Goal: Task Accomplishment & Management: Use online tool/utility

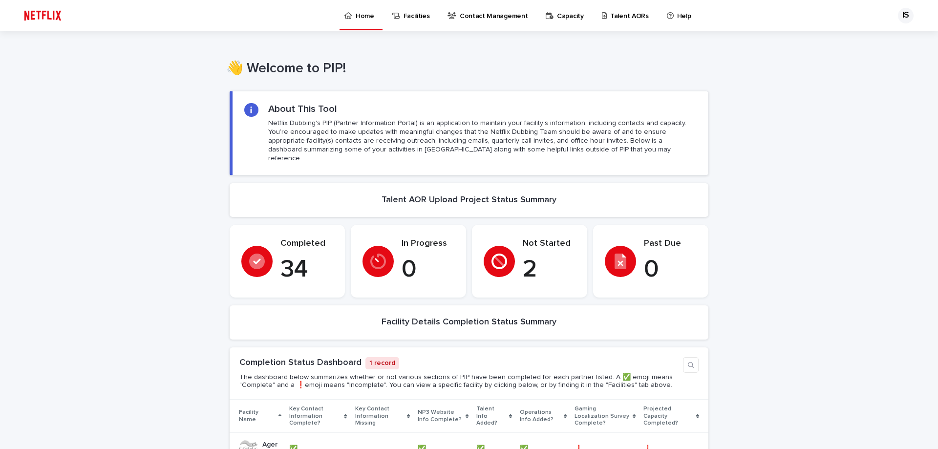
click at [631, 12] on p "Talent AORs" at bounding box center [629, 10] width 39 height 21
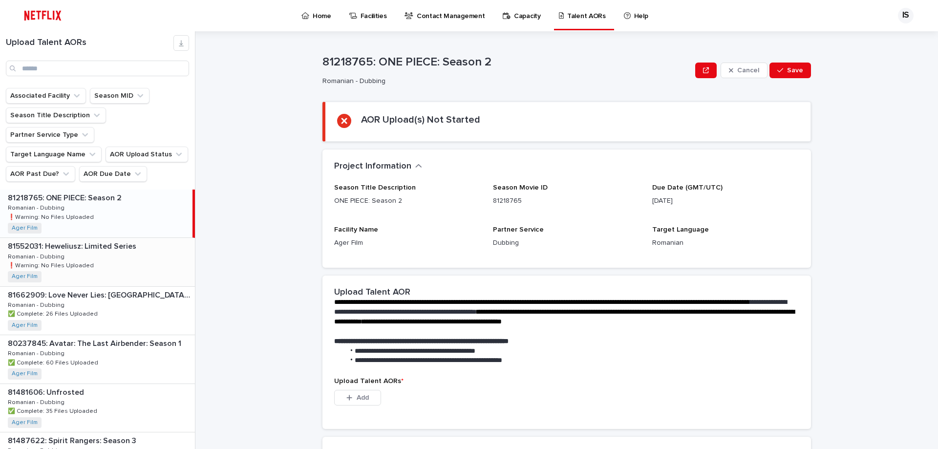
click at [144, 246] on div "81552031: Heweliusz: Limited Series 81552031: Heweliusz: Limited Series Romania…" at bounding box center [97, 262] width 195 height 48
click at [361, 395] on span "Add" at bounding box center [363, 397] width 12 height 7
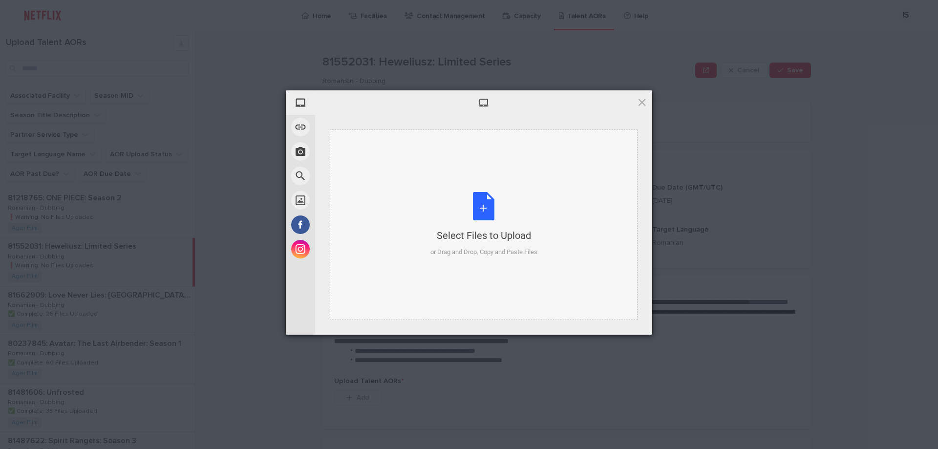
click at [483, 206] on div "Select Files to Upload or Drag and Drop, Copy and Paste Files" at bounding box center [483, 224] width 107 height 65
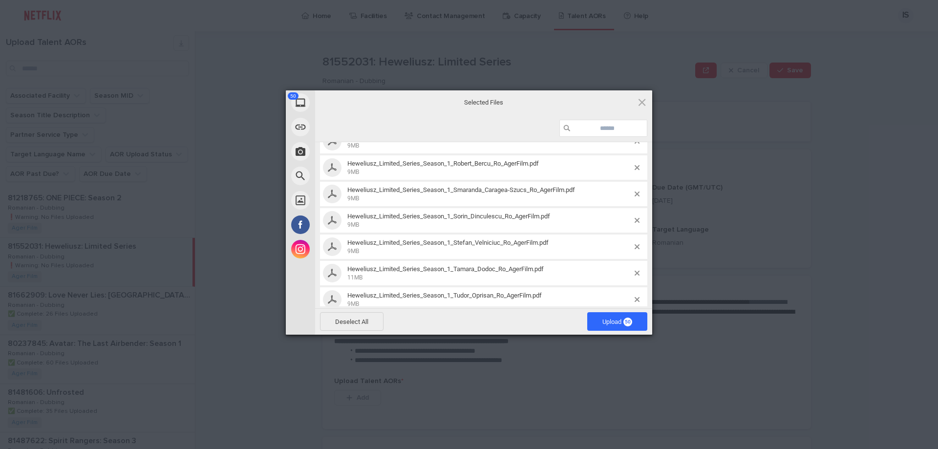
scroll to position [1184, 0]
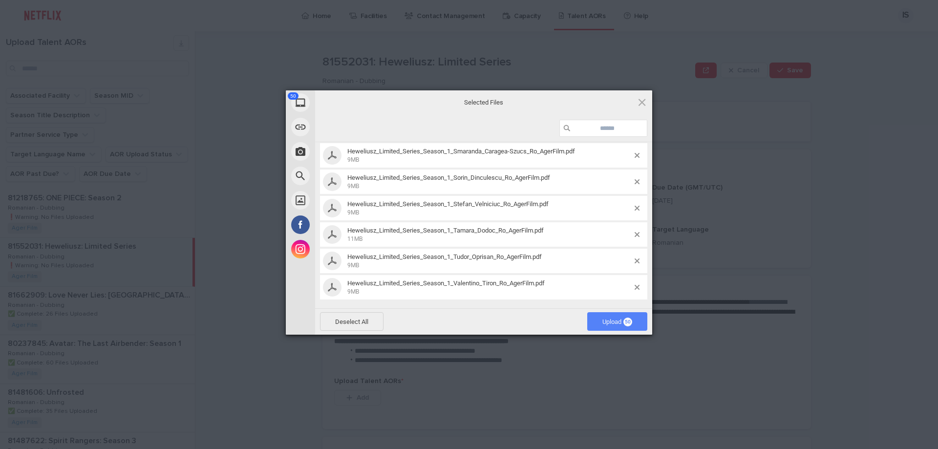
click at [621, 321] on span "Upload 50" at bounding box center [617, 321] width 30 height 7
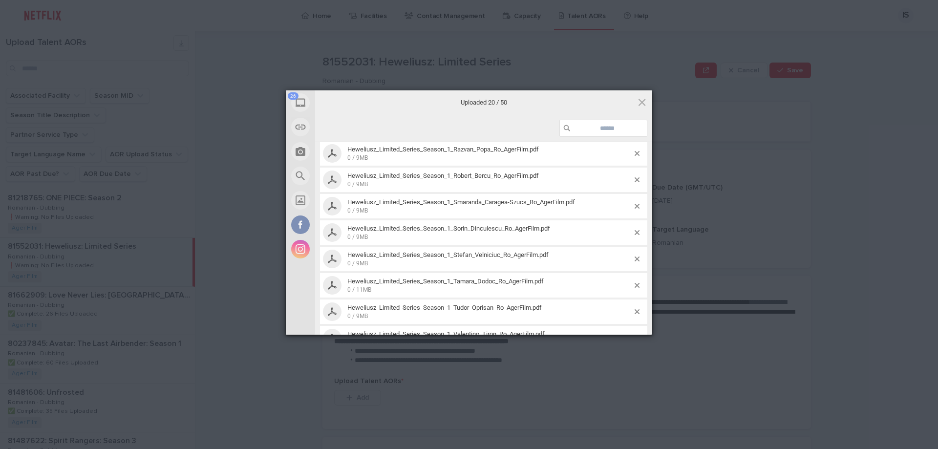
scroll to position [1173, 0]
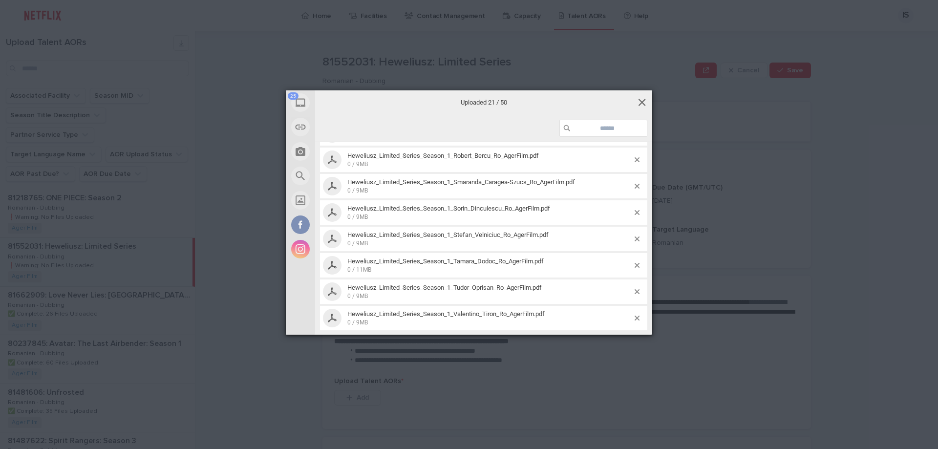
click at [644, 99] on span at bounding box center [641, 102] width 11 height 11
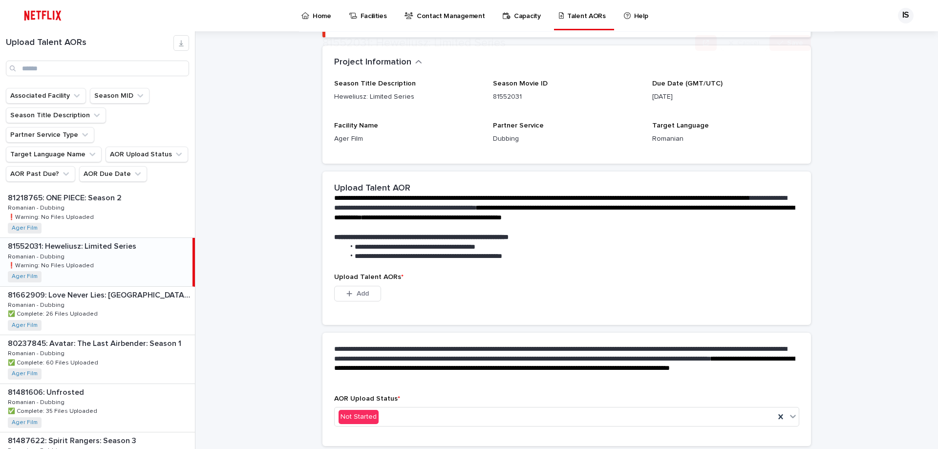
scroll to position [137, 0]
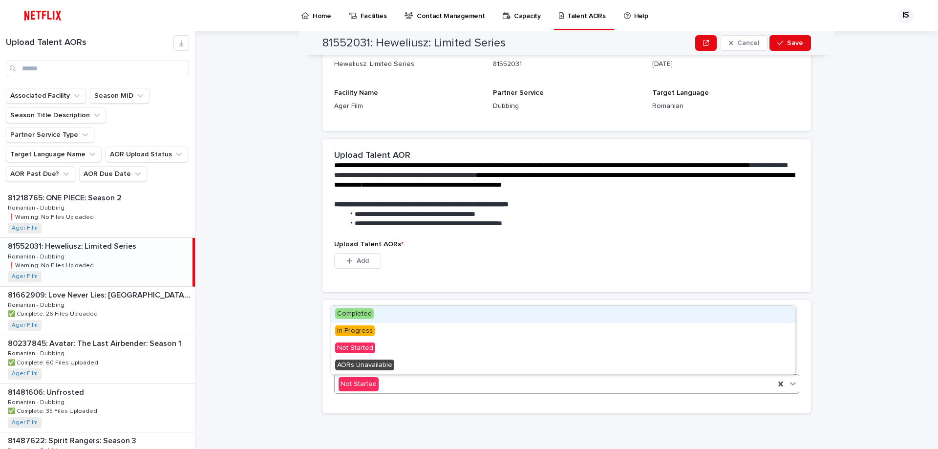
click at [386, 387] on div "Not Started" at bounding box center [555, 384] width 440 height 16
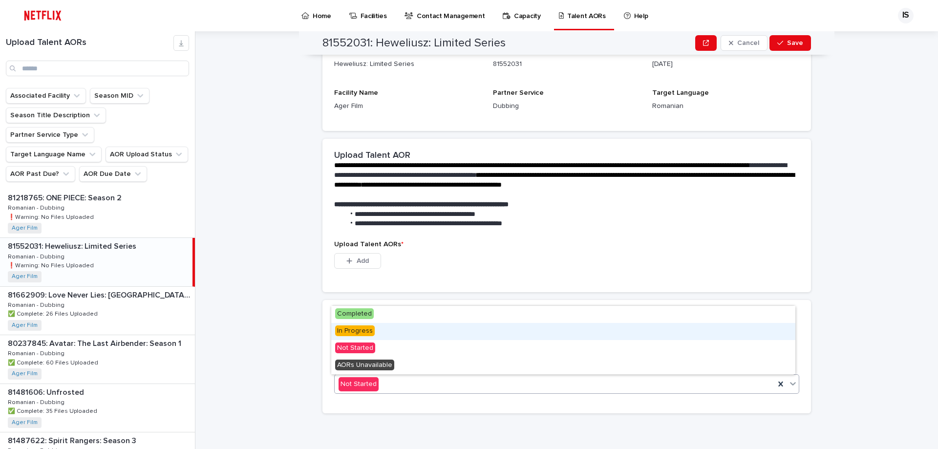
click at [358, 336] on span "In Progress" at bounding box center [355, 330] width 40 height 11
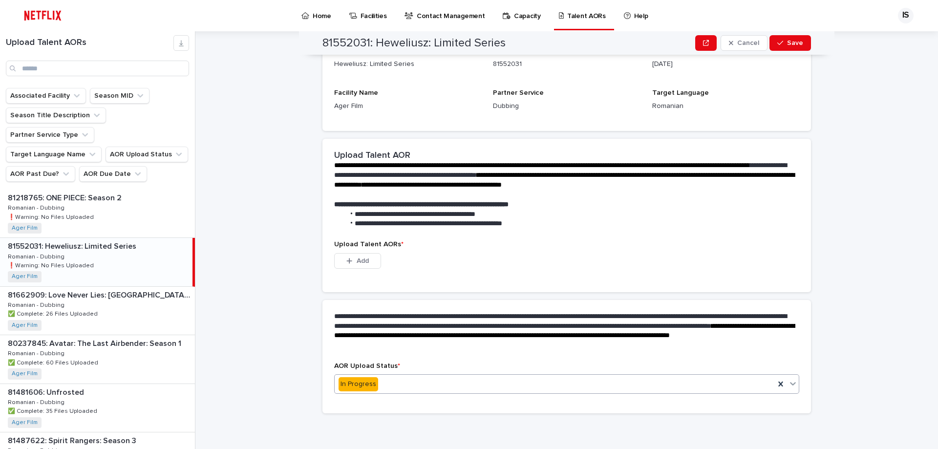
scroll to position [89, 0]
click at [357, 262] on span "Add" at bounding box center [363, 260] width 12 height 7
click at [359, 262] on span "Add" at bounding box center [363, 260] width 12 height 7
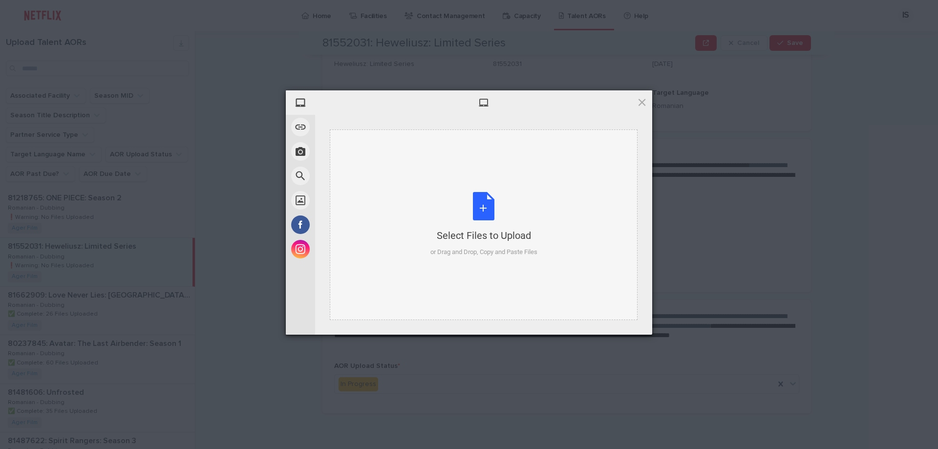
click at [493, 213] on div "Select Files to Upload or Drag and Drop, Copy and Paste Files" at bounding box center [483, 224] width 107 height 65
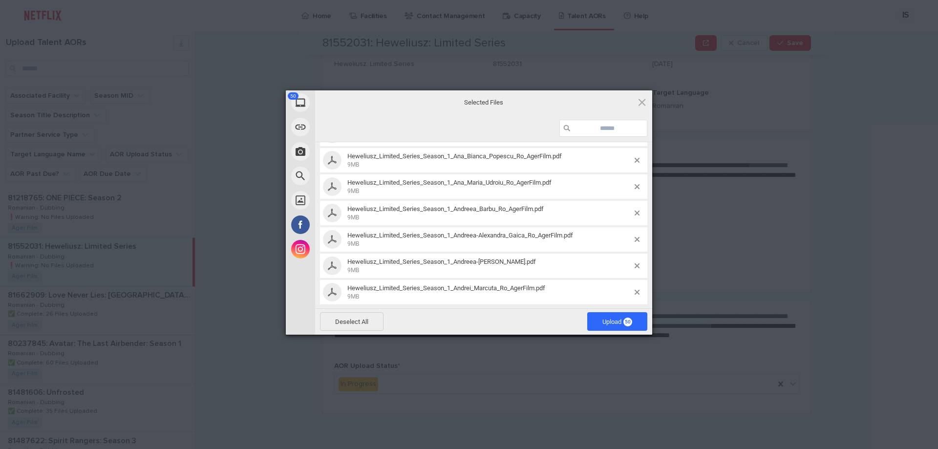
scroll to position [147, 0]
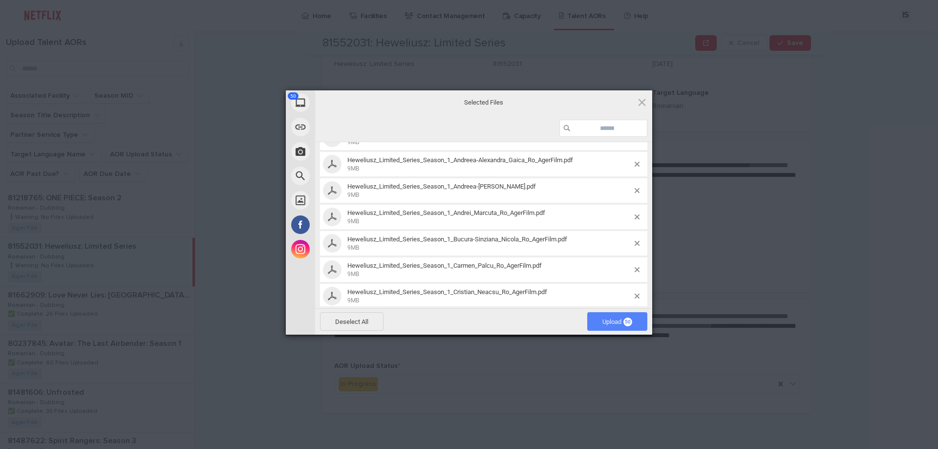
click at [608, 326] on span "Upload 50" at bounding box center [617, 321] width 60 height 19
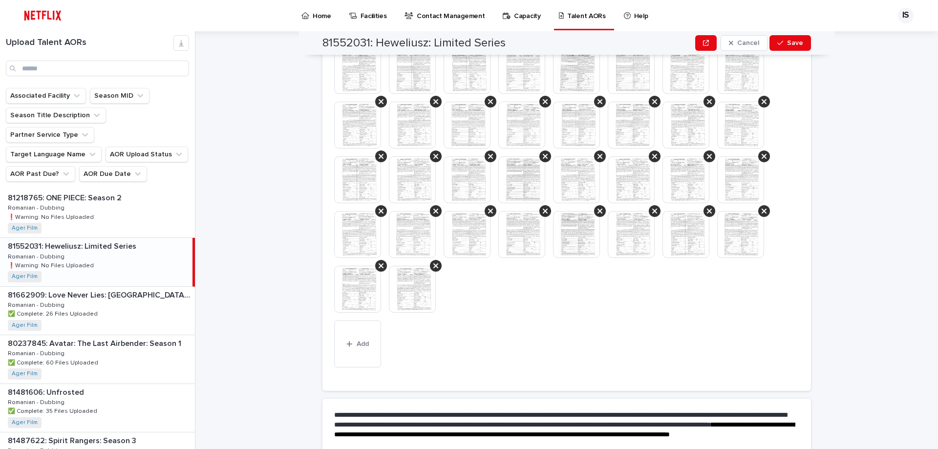
scroll to position [462, 0]
click at [362, 338] on button "Add" at bounding box center [357, 342] width 47 height 47
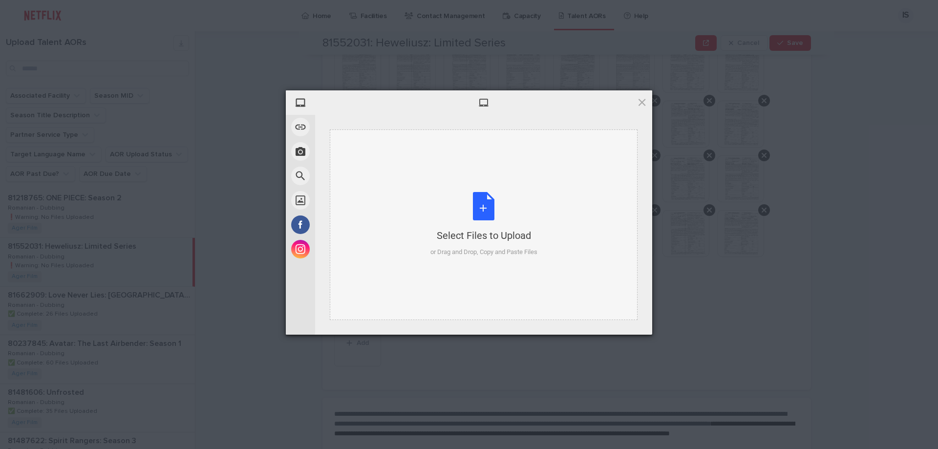
click at [488, 202] on div "Select Files to Upload or Drag and Drop, Copy and Paste Files" at bounding box center [483, 224] width 107 height 65
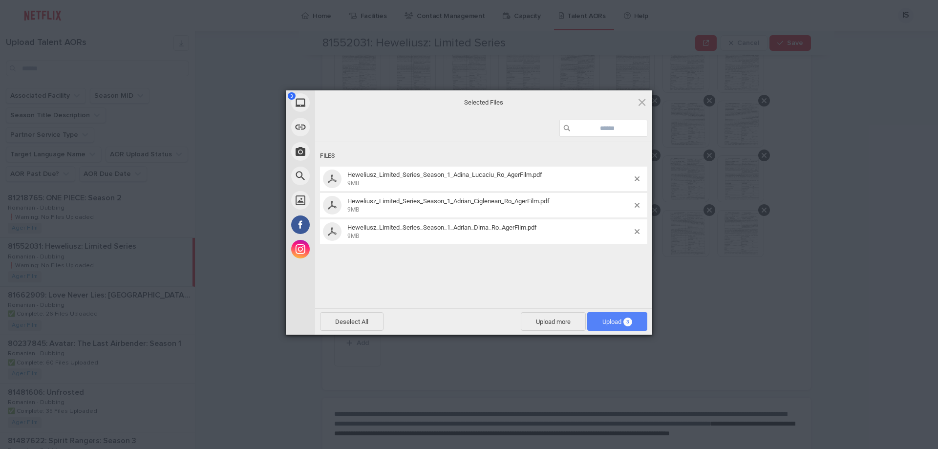
click at [616, 319] on span "Upload 3" at bounding box center [617, 321] width 30 height 7
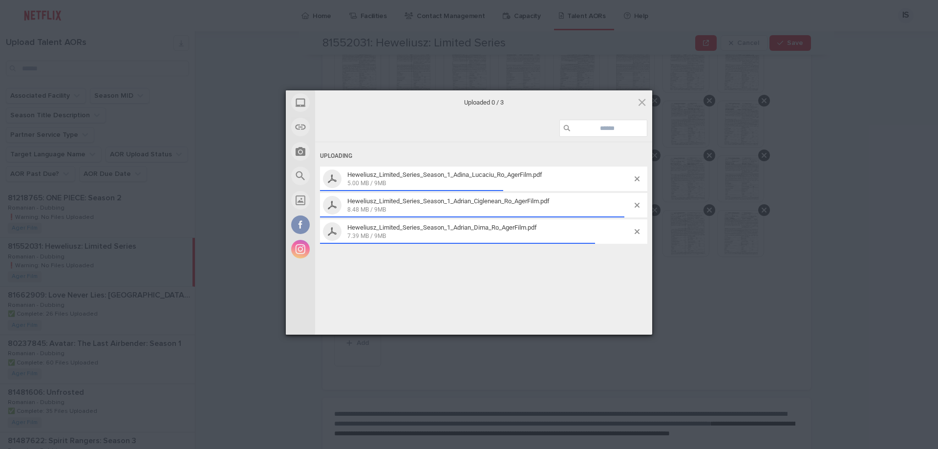
click at [491, 314] on div "Uploading Heweliusz_Limited_Series_Season_1_Adina_Lucaciu_Ro_AgerFilm.pdf 5.00 …" at bounding box center [483, 239] width 337 height 195
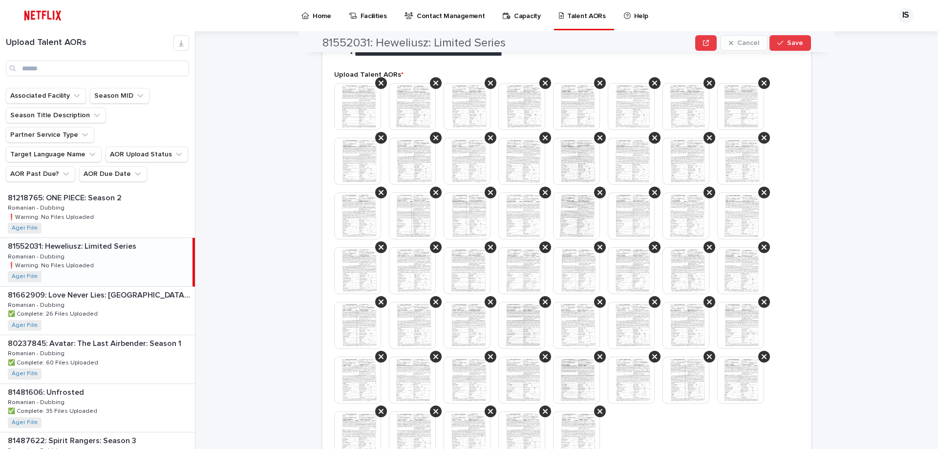
scroll to position [560, 0]
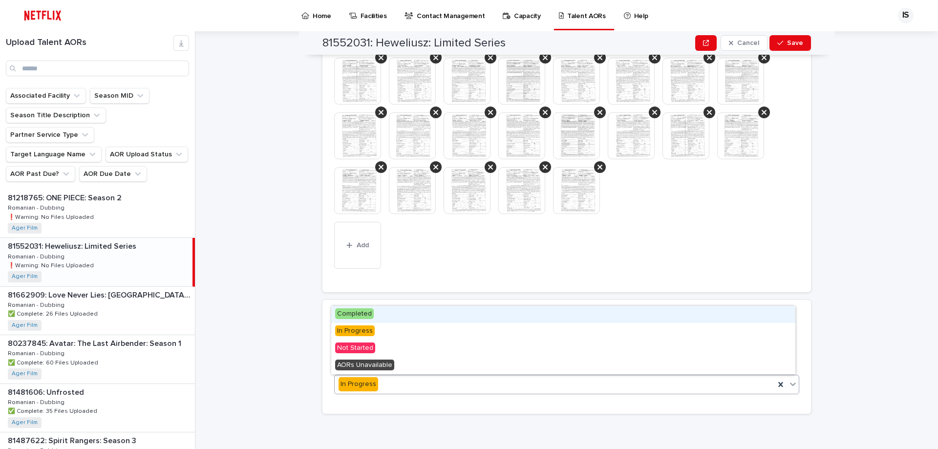
click at [389, 380] on div "In Progress" at bounding box center [555, 384] width 440 height 16
click at [358, 315] on span "Completed" at bounding box center [354, 313] width 39 height 11
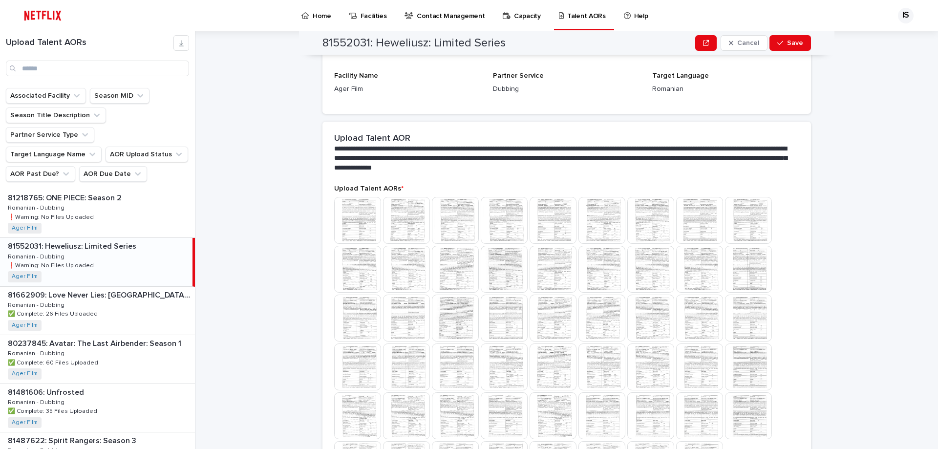
scroll to position [66, 0]
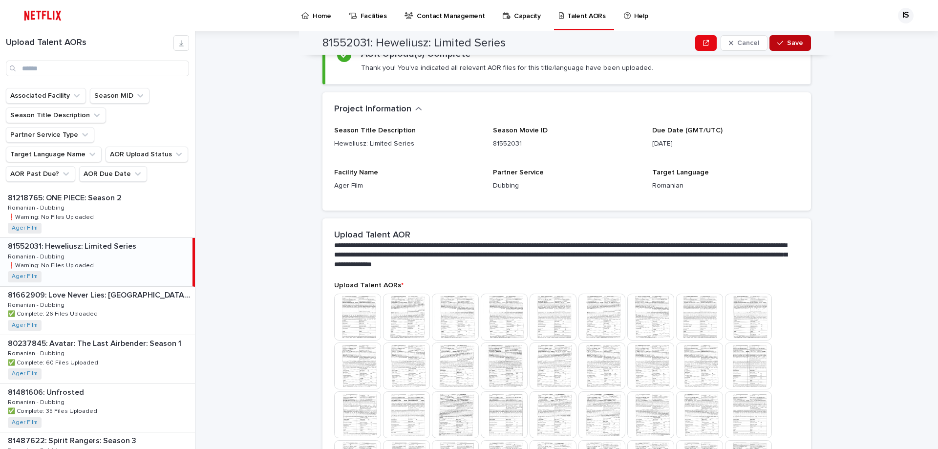
click at [792, 37] on button "Save" at bounding box center [790, 43] width 42 height 16
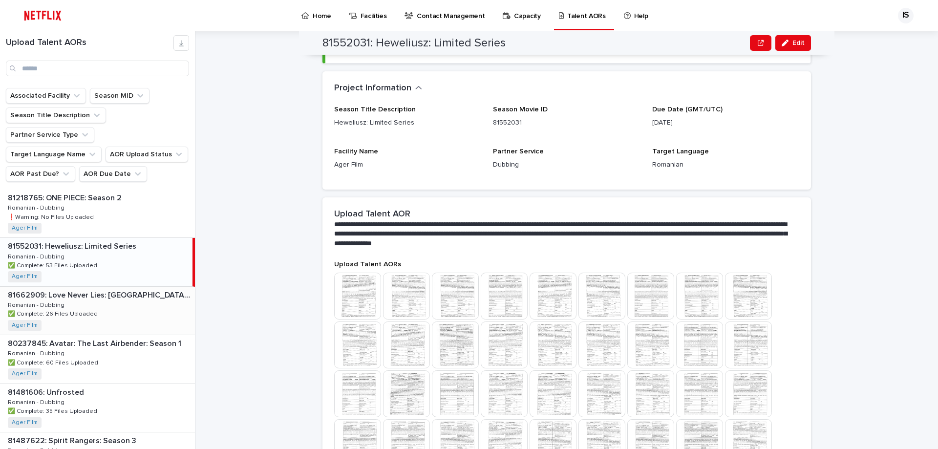
click at [125, 298] on div "81662909: Love Never Lies: [GEOGRAPHIC_DATA]: Season 2 81662909: Love Never Lie…" at bounding box center [97, 311] width 195 height 48
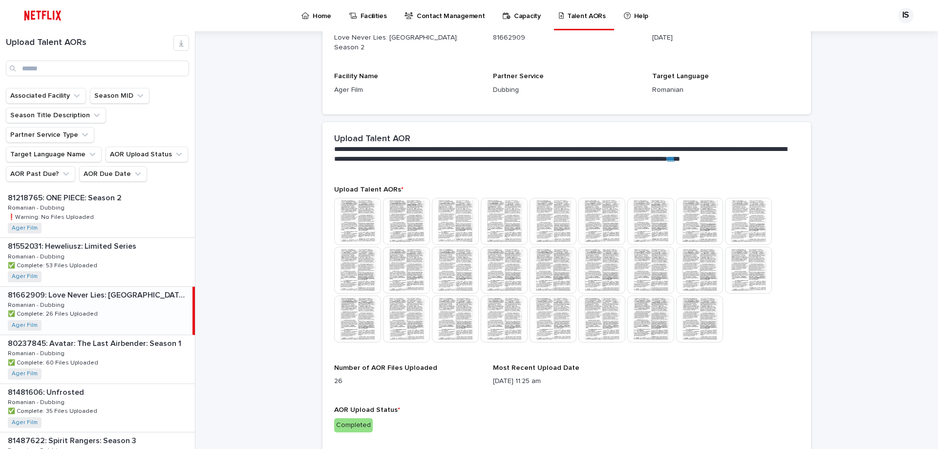
scroll to position [262, 0]
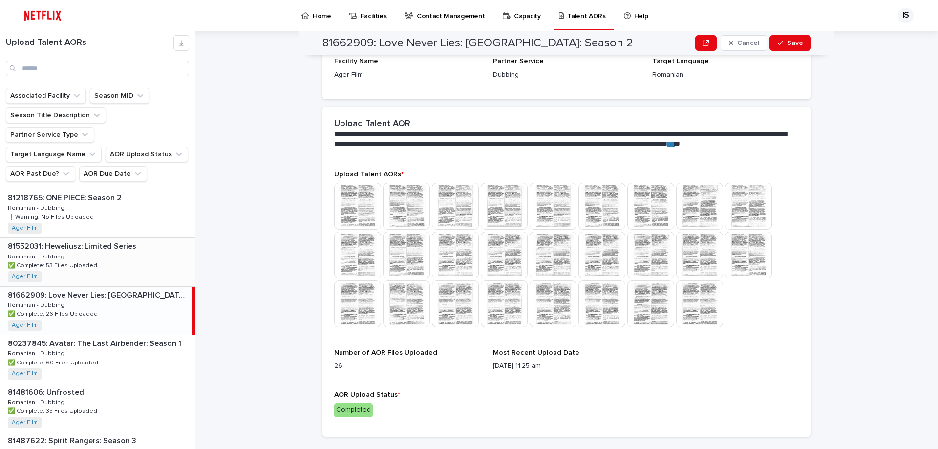
click at [87, 260] on p "✅ Complete: 53 Files Uploaded" at bounding box center [53, 264] width 91 height 9
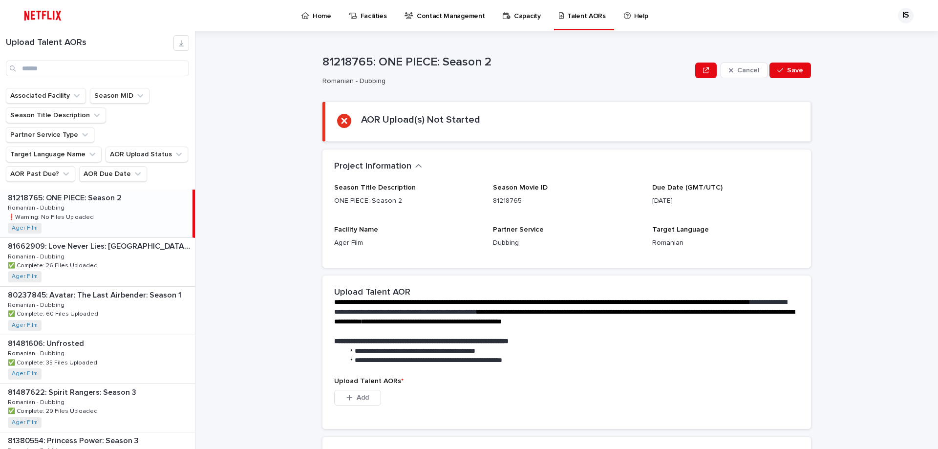
click at [843, 210] on div "**********" at bounding box center [572, 240] width 731 height 418
click at [124, 238] on div "81662909: Love Never Lies: [GEOGRAPHIC_DATA]: Season 2 81662909: Love Never Lie…" at bounding box center [97, 262] width 195 height 48
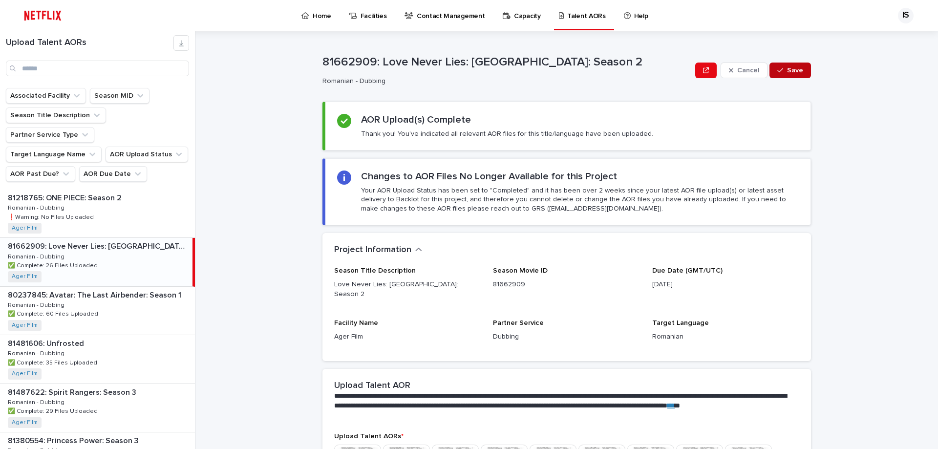
click at [794, 63] on button "Save" at bounding box center [790, 71] width 42 height 16
